Goal: Information Seeking & Learning: Learn about a topic

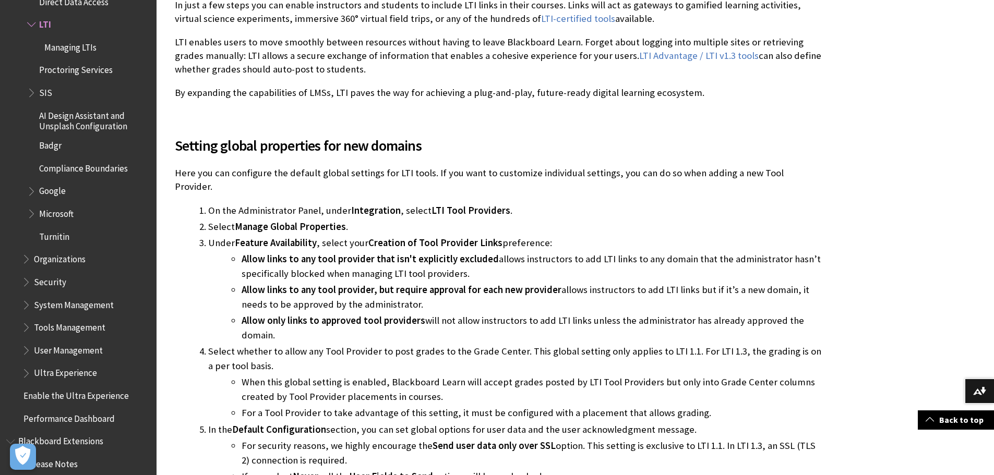
scroll to position [626, 0]
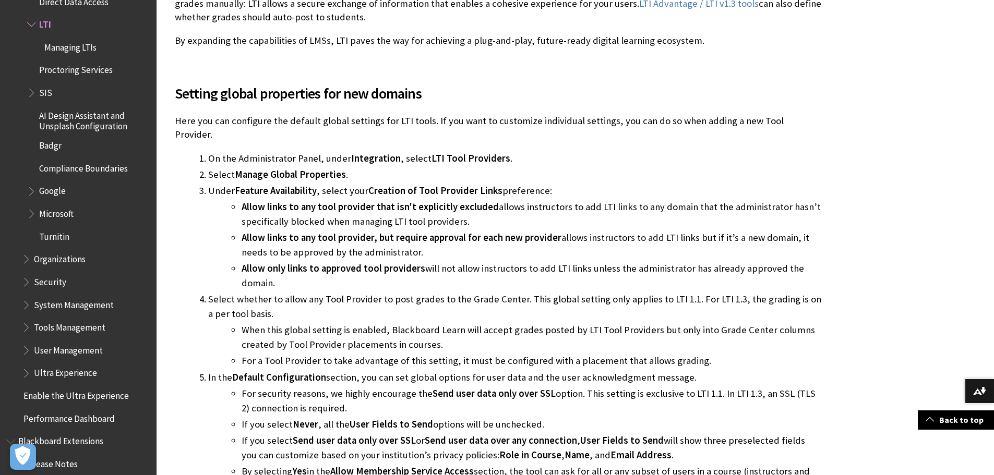
click at [68, 43] on span "Managing LTIs" at bounding box center [70, 46] width 52 height 14
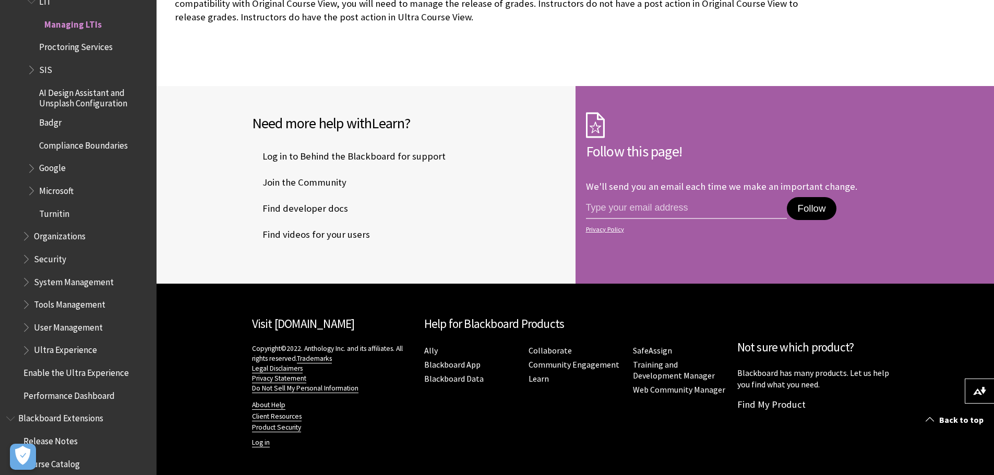
scroll to position [1324, 0]
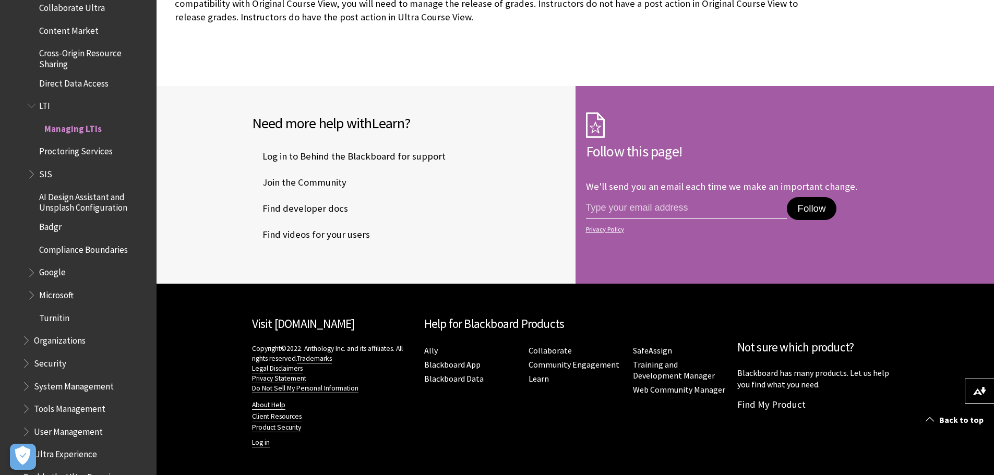
click at [39, 103] on span "LTI" at bounding box center [88, 106] width 123 height 18
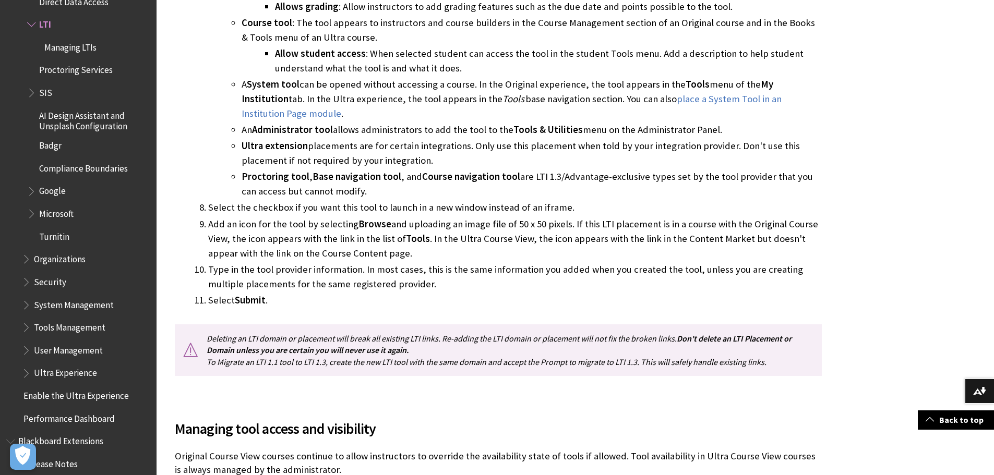
scroll to position [2973, 0]
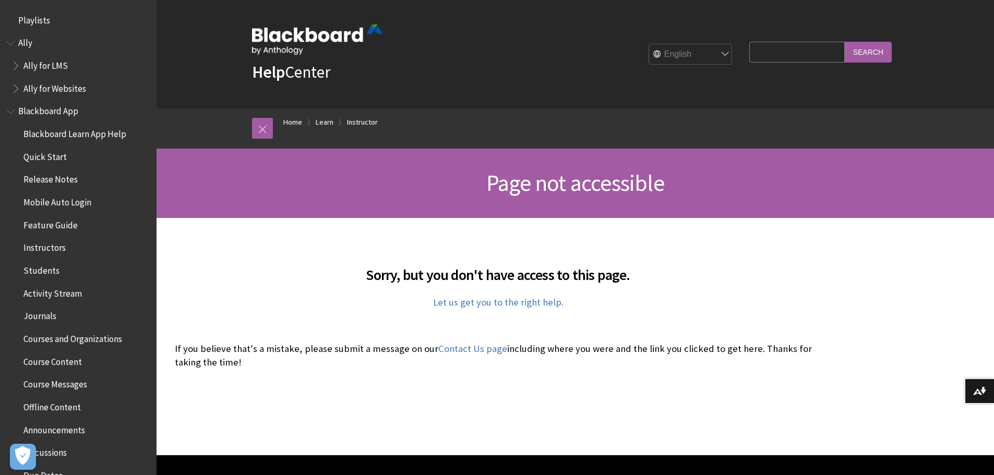
click at [796, 60] on input "Search Query" at bounding box center [796, 52] width 95 height 20
type input "[PERSON_NAME]"
click at [844, 42] on input "Search" at bounding box center [867, 52] width 47 height 20
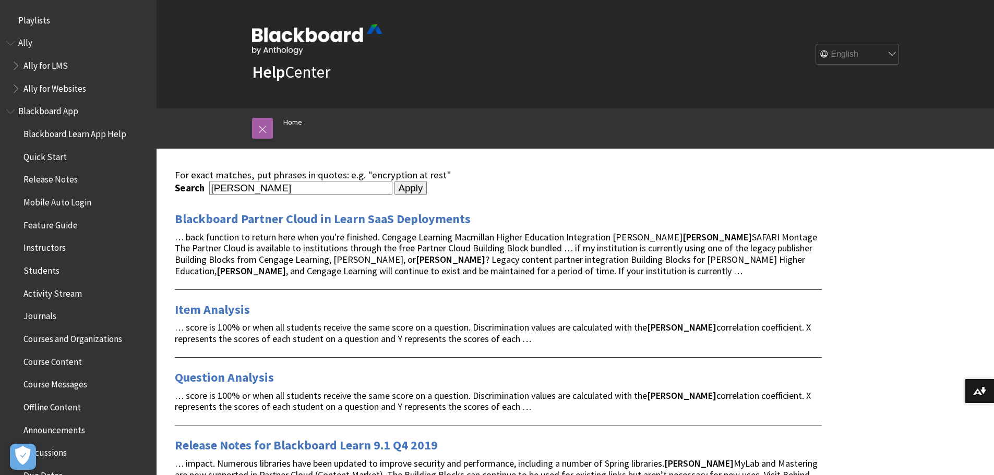
drag, startPoint x: 167, startPoint y: 192, endPoint x: 100, endPoint y: 139, distance: 85.4
type input "LTI"
click at [394, 181] on input "Apply" at bounding box center [410, 188] width 33 height 15
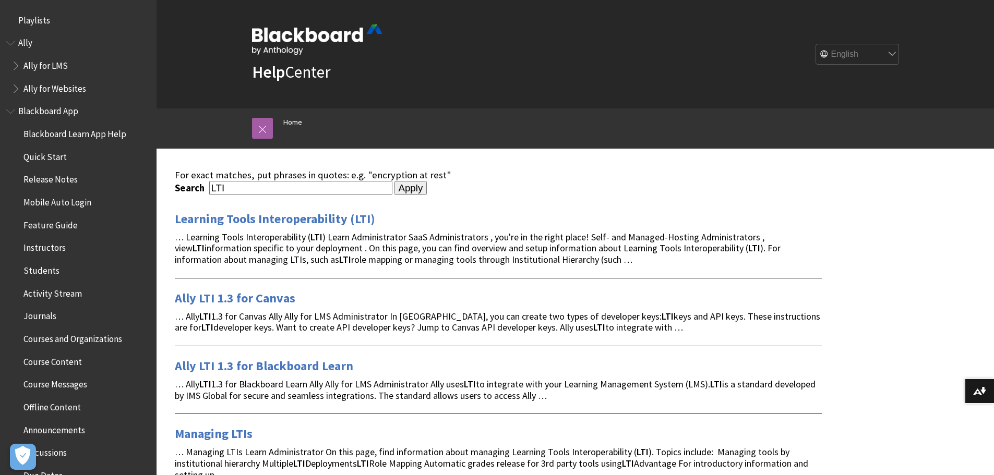
drag, startPoint x: 212, startPoint y: 187, endPoint x: 216, endPoint y: 183, distance: 5.9
click at [212, 187] on input "LTI" at bounding box center [300, 188] width 183 height 14
type input "PearsonLTI"
click at [394, 181] on input "Apply" at bounding box center [410, 188] width 33 height 15
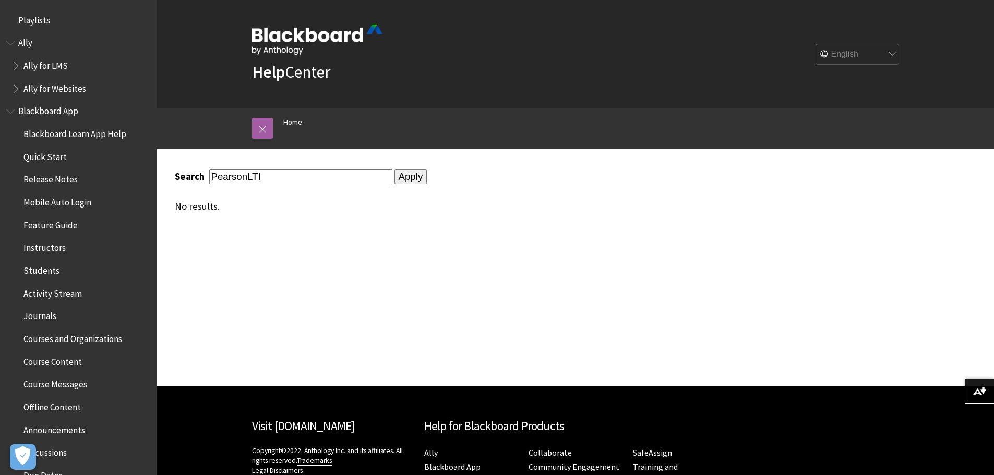
click at [246, 178] on input "PearsonLTI" at bounding box center [300, 177] width 183 height 14
type input "Pearson LTI"
click at [394, 170] on input "Apply" at bounding box center [410, 177] width 33 height 15
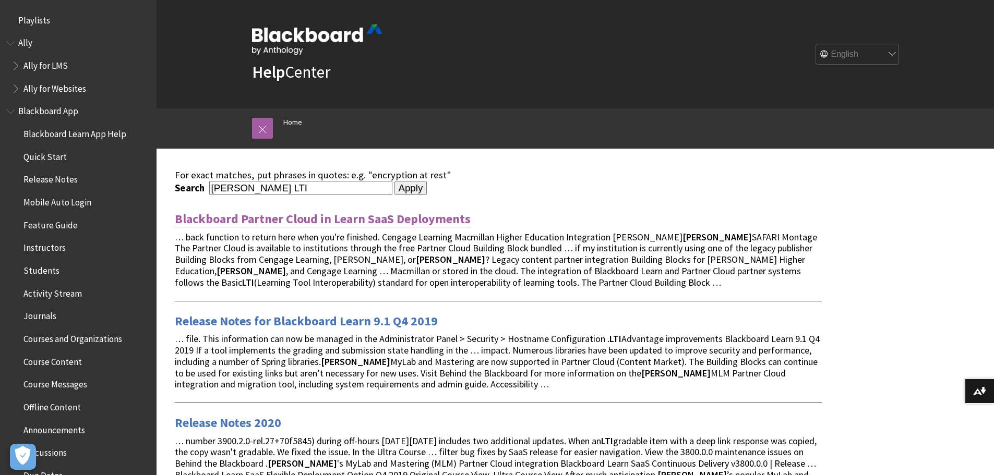
click at [408, 223] on link "Blackboard Partner Cloud in Learn SaaS Deployments" at bounding box center [323, 219] width 296 height 17
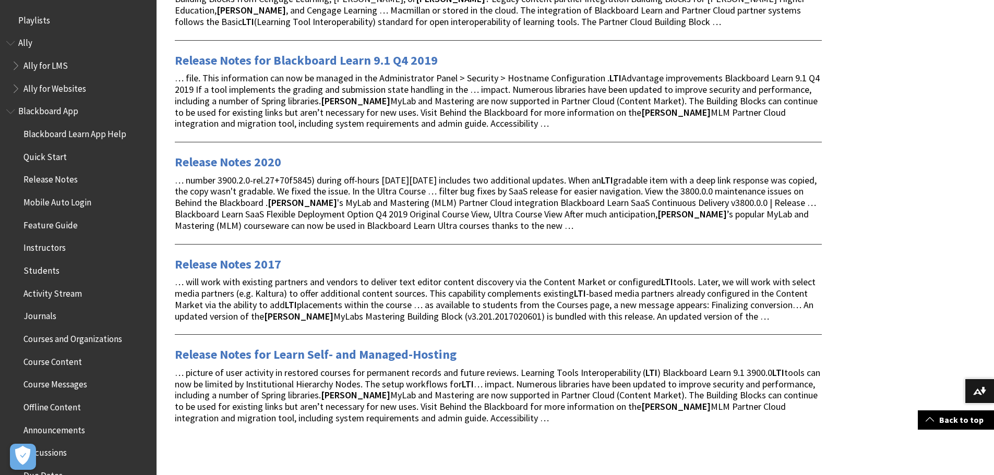
scroll to position [417, 0]
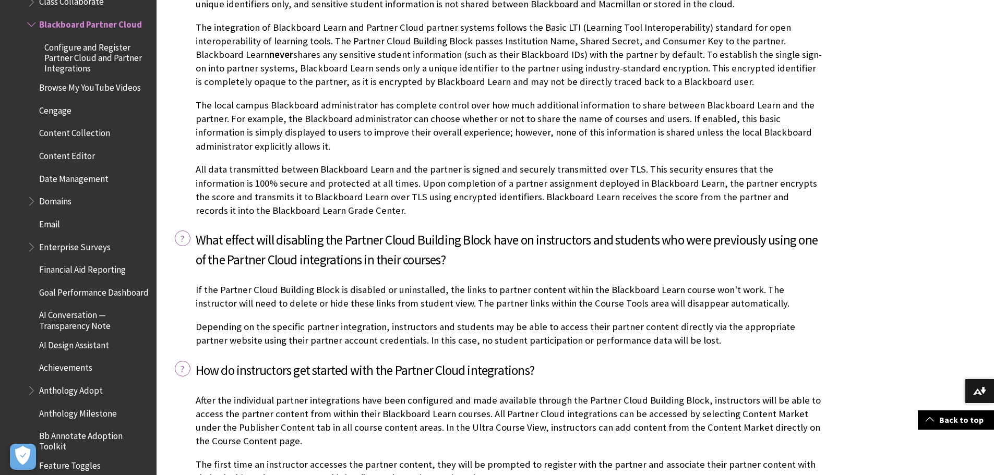
scroll to position [1252, 0]
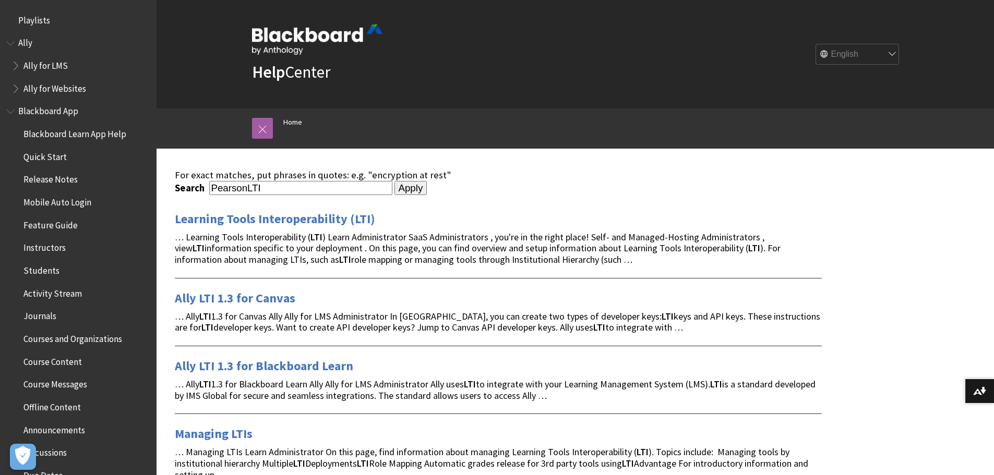
scroll to position [156, 0]
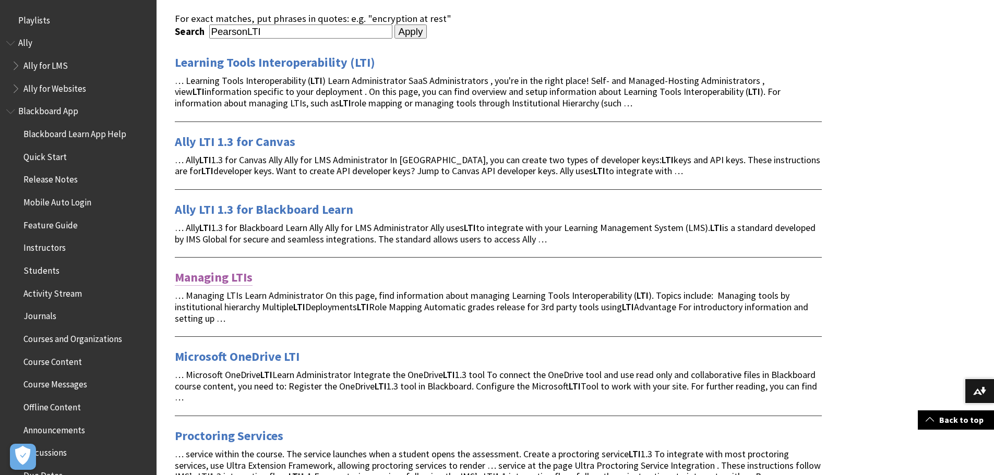
click at [214, 284] on link "Managing LTIs" at bounding box center [214, 277] width 78 height 17
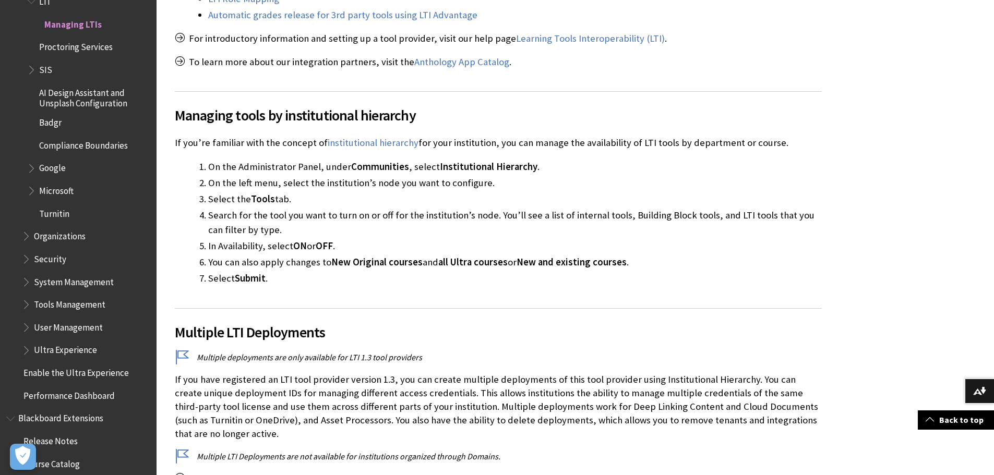
scroll to position [365, 0]
